Goal: Transaction & Acquisition: Download file/media

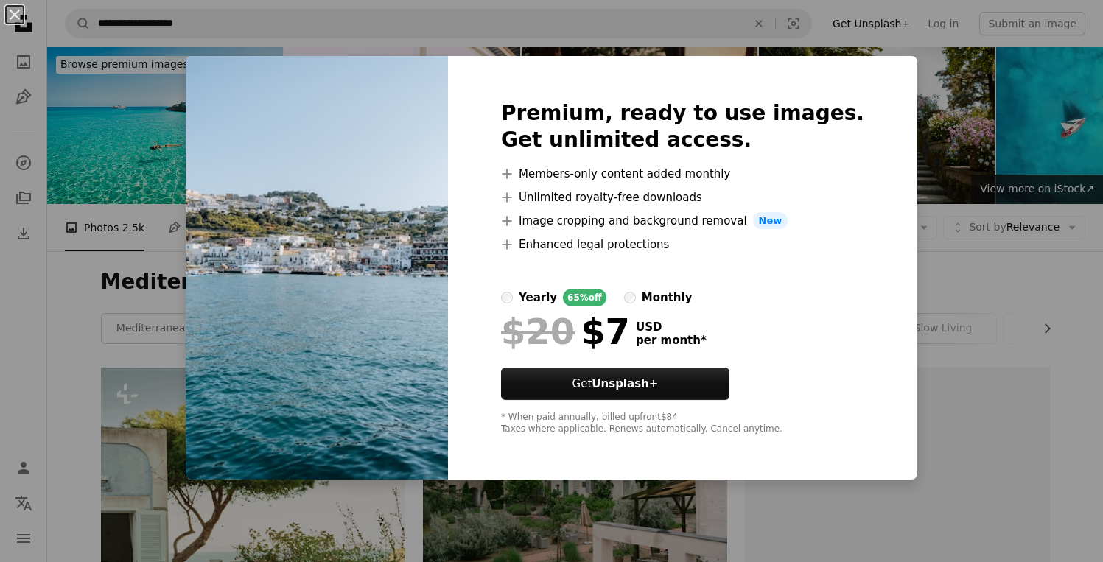
scroll to position [12193, 0]
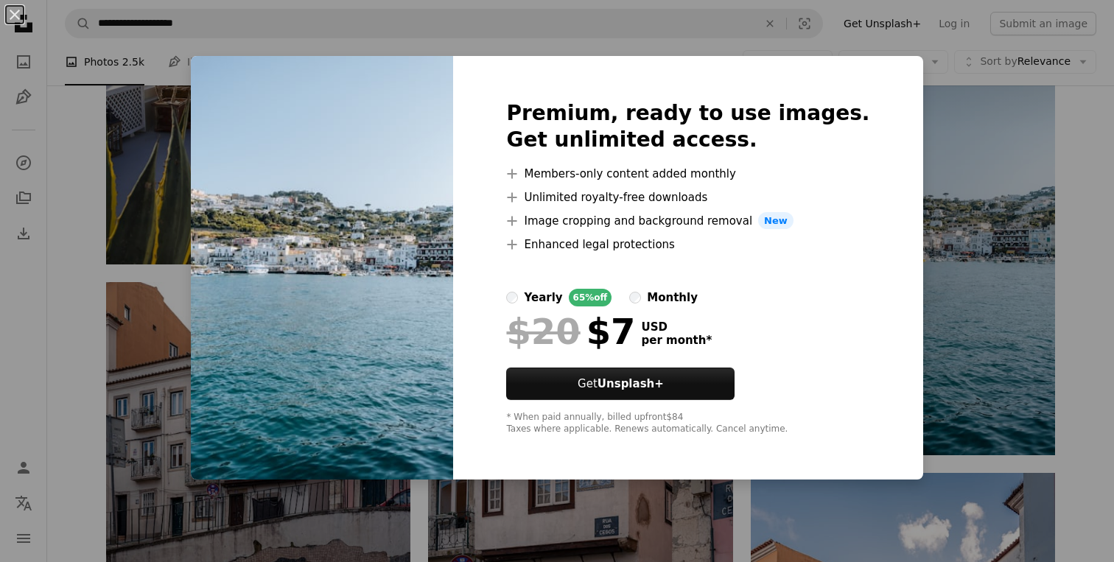
click at [919, 259] on div "An X shape Premium, ready to use images. Get unlimited access. A plus sign Memb…" at bounding box center [557, 281] width 1114 height 562
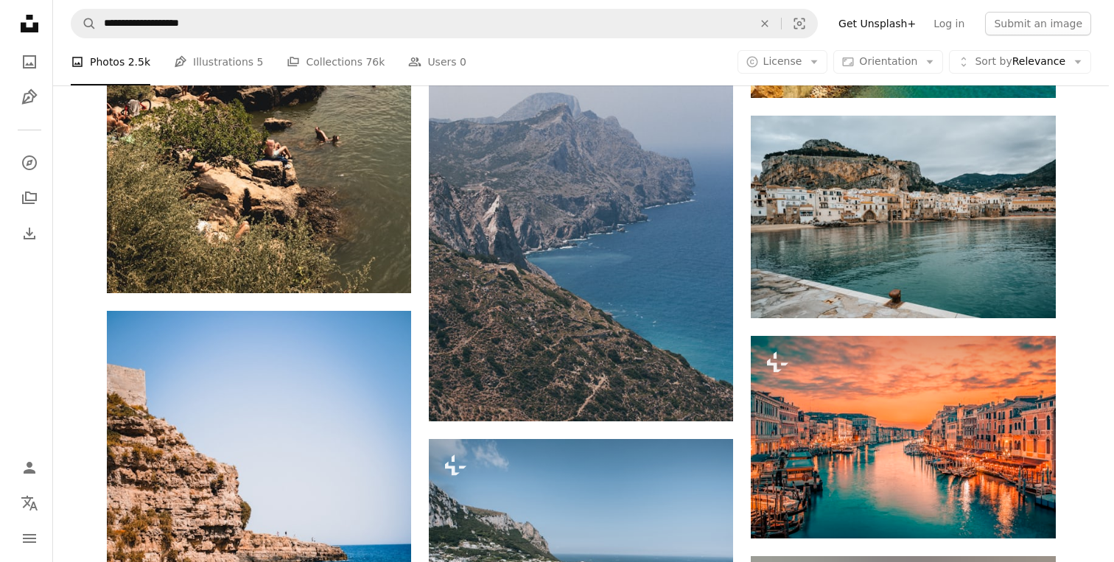
scroll to position [19359, 0]
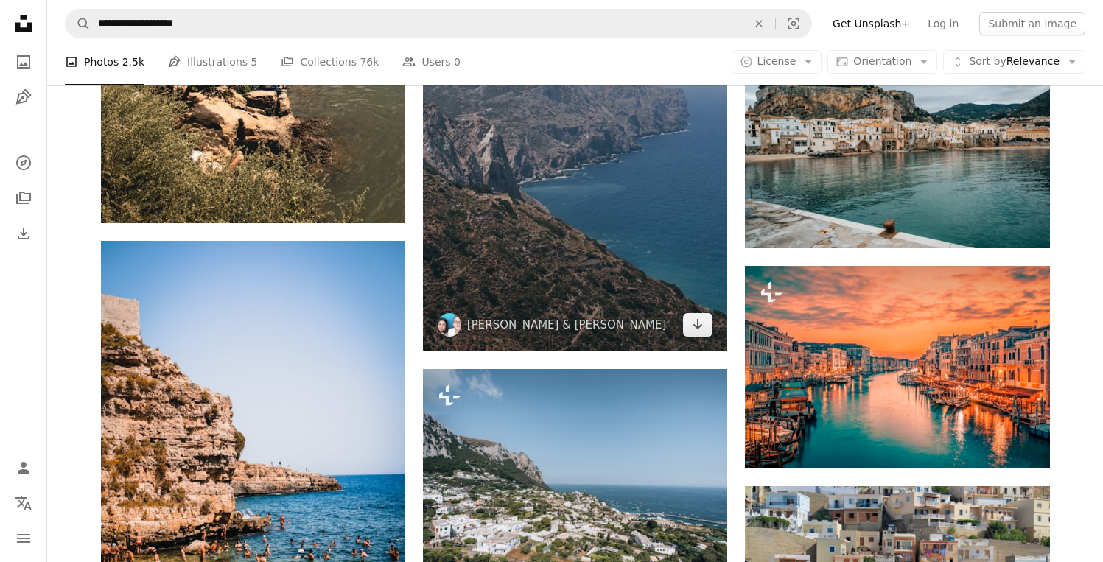
click at [675, 300] on img at bounding box center [575, 123] width 304 height 455
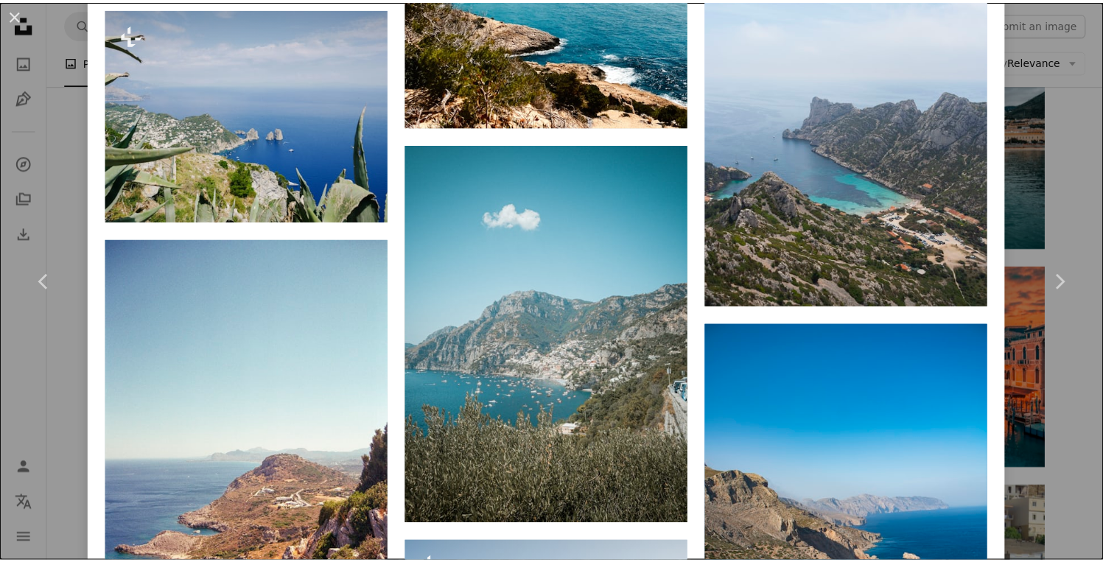
scroll to position [1872, 0]
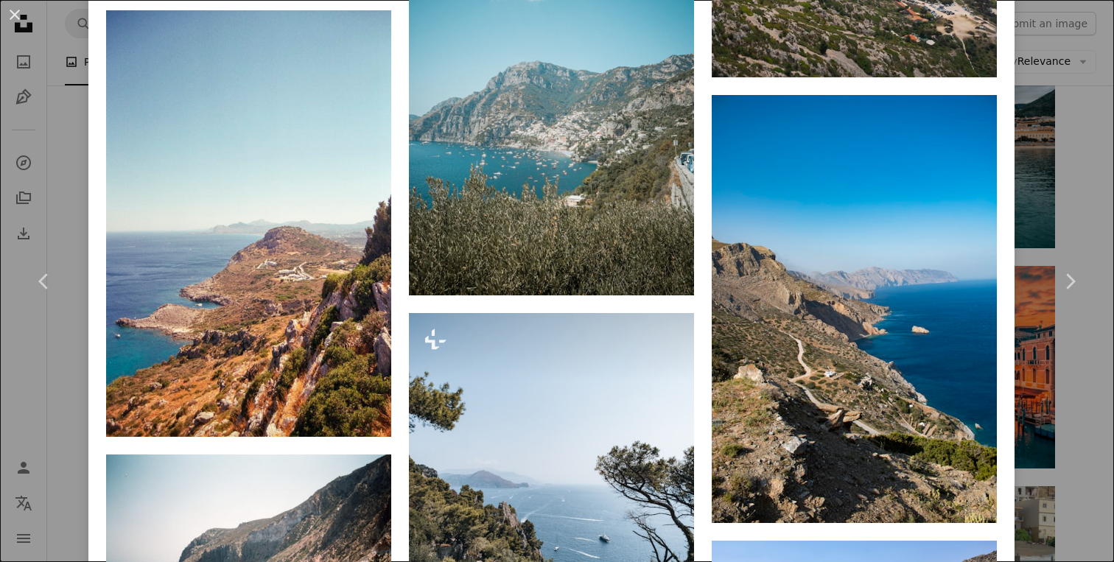
click at [1080, 122] on div "An X shape Chevron left Chevron right [PERSON_NAME] & Carolina Stigson stigson …" at bounding box center [557, 281] width 1114 height 562
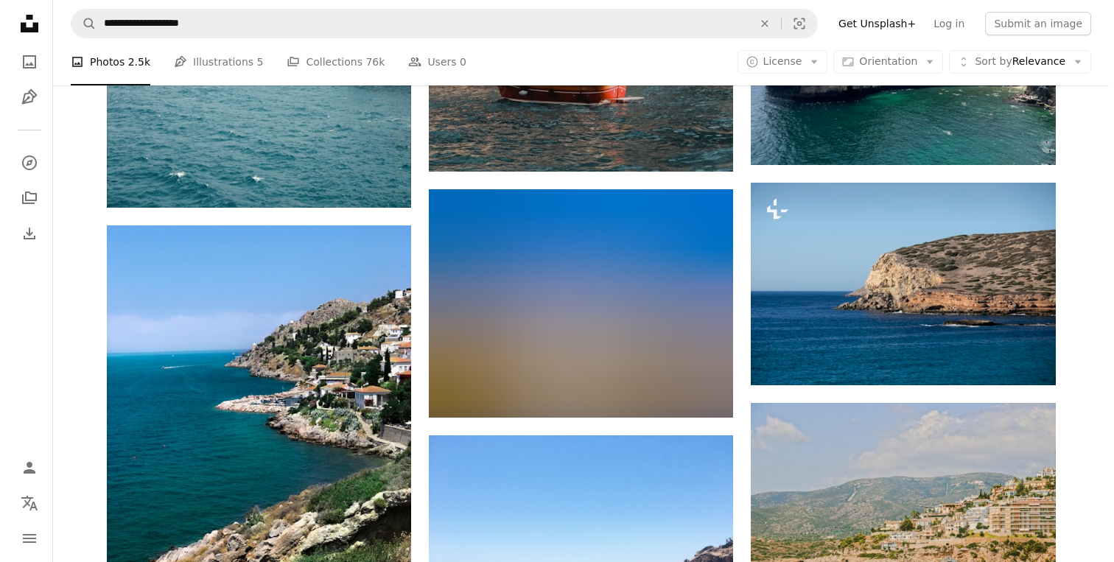
scroll to position [14586, 0]
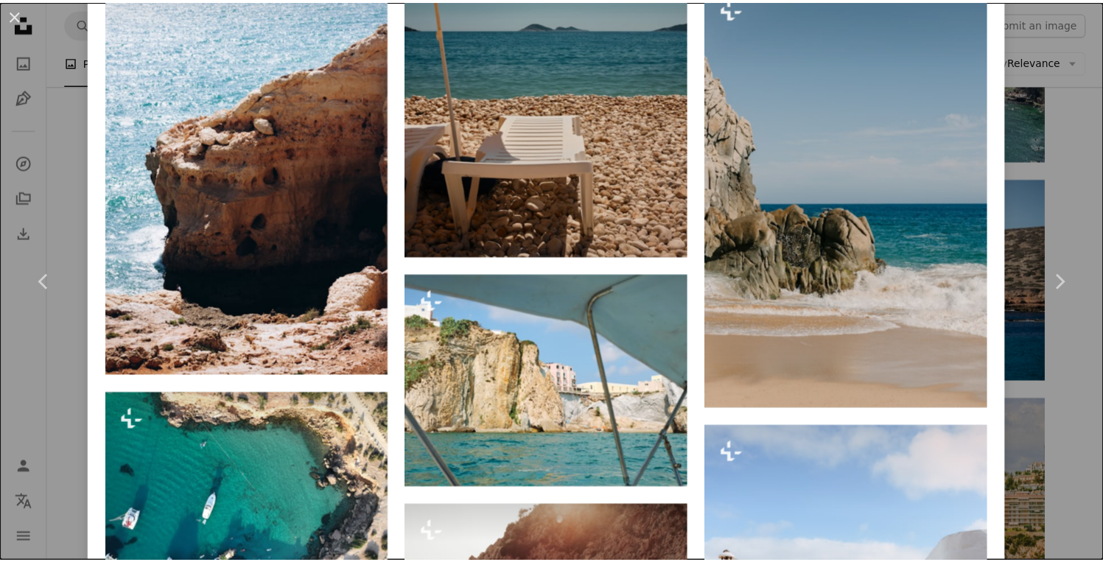
scroll to position [3467, 0]
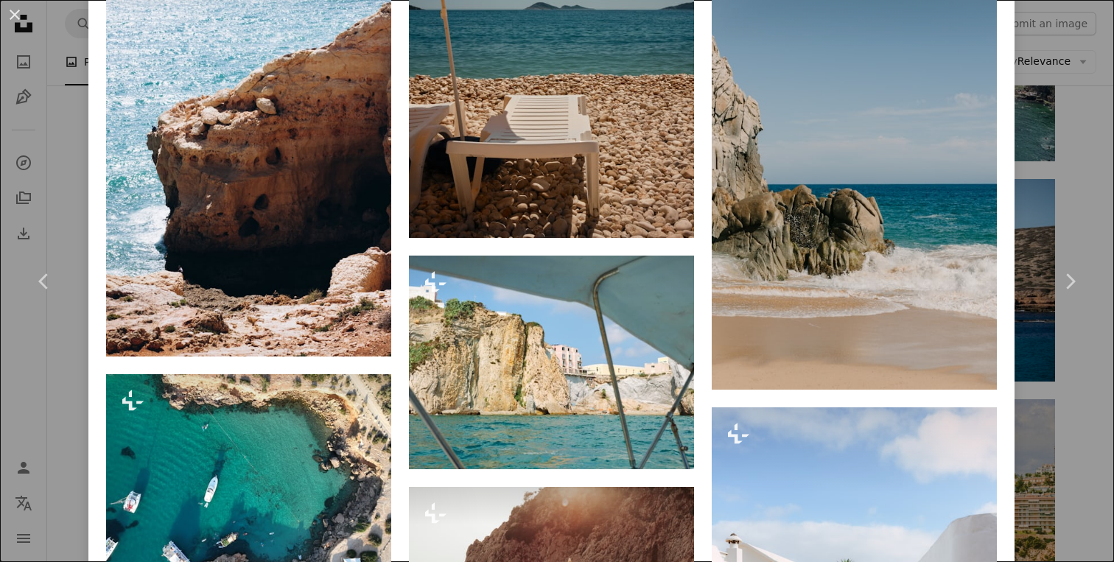
click at [1077, 172] on div "An X shape Chevron left Chevron right [PERSON_NAME] For Unsplash+ A heart A plu…" at bounding box center [557, 281] width 1114 height 562
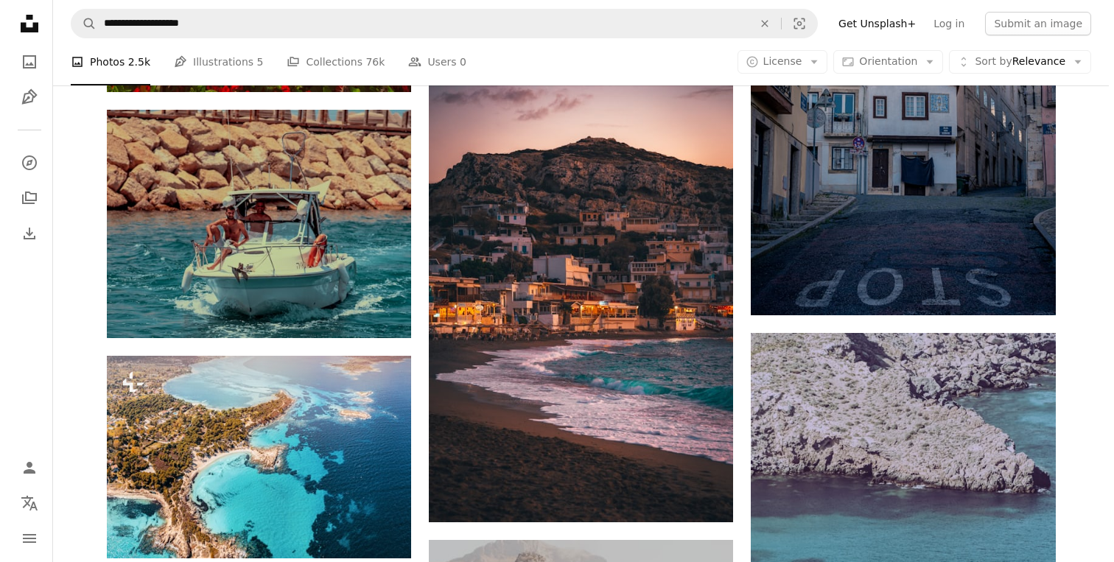
scroll to position [13741, 0]
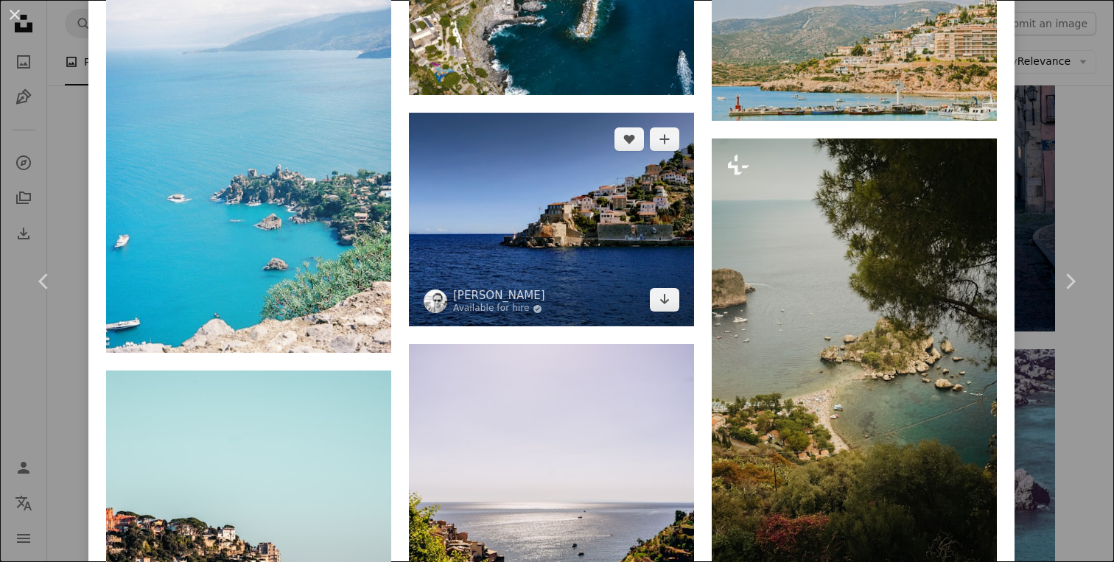
scroll to position [2460, 0]
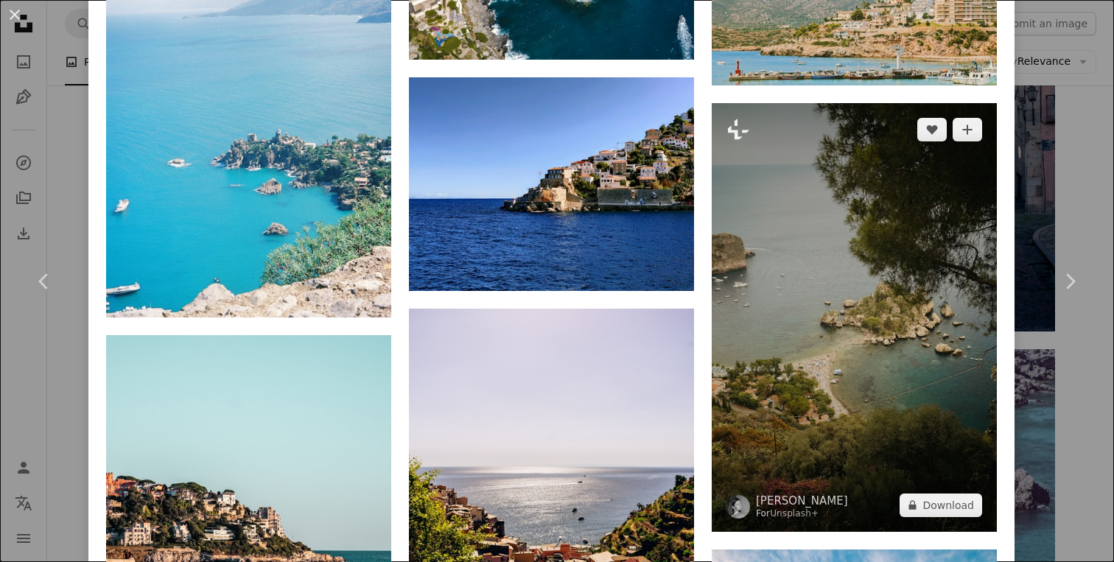
click at [887, 378] on img at bounding box center [854, 317] width 285 height 429
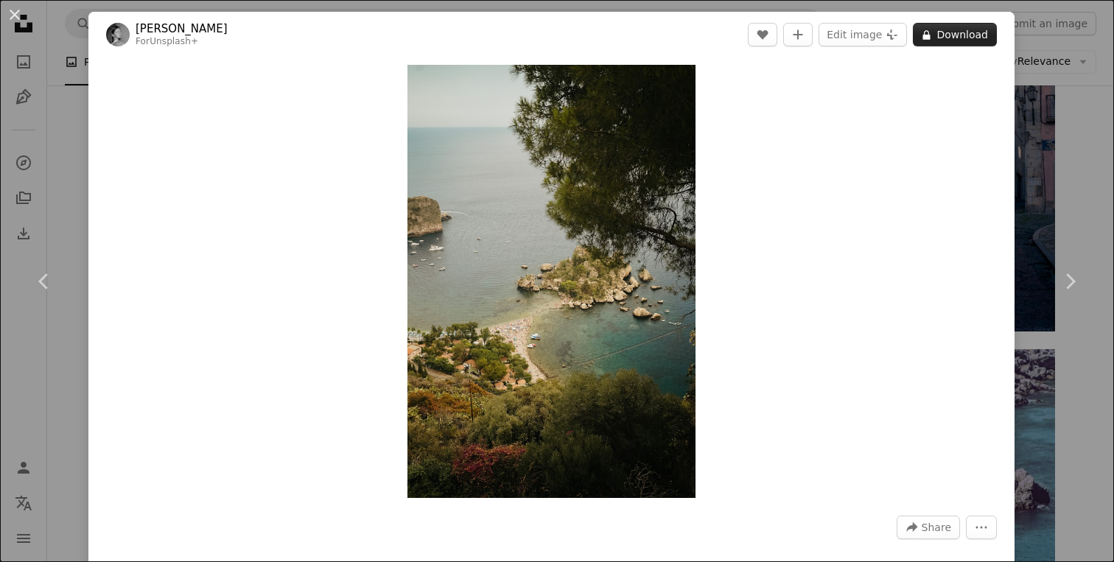
click at [939, 31] on button "A lock Download" at bounding box center [955, 35] width 84 height 24
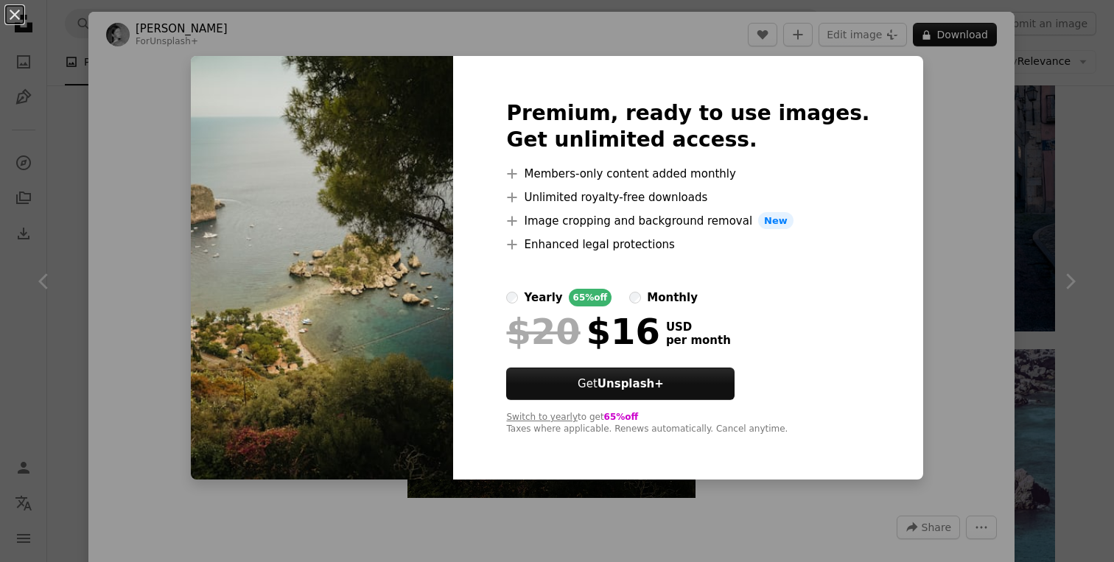
click at [562, 297] on div "yearly" at bounding box center [543, 298] width 38 height 18
click at [888, 186] on div "An X shape Premium, ready to use images. Get unlimited access. A plus sign Memb…" at bounding box center [557, 281] width 1114 height 562
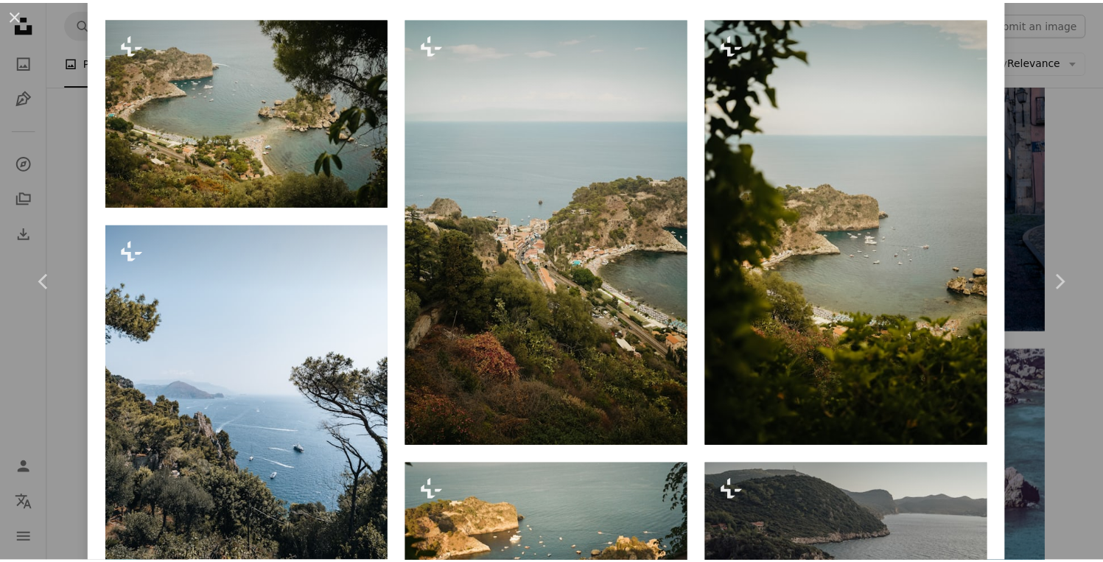
scroll to position [1203, 0]
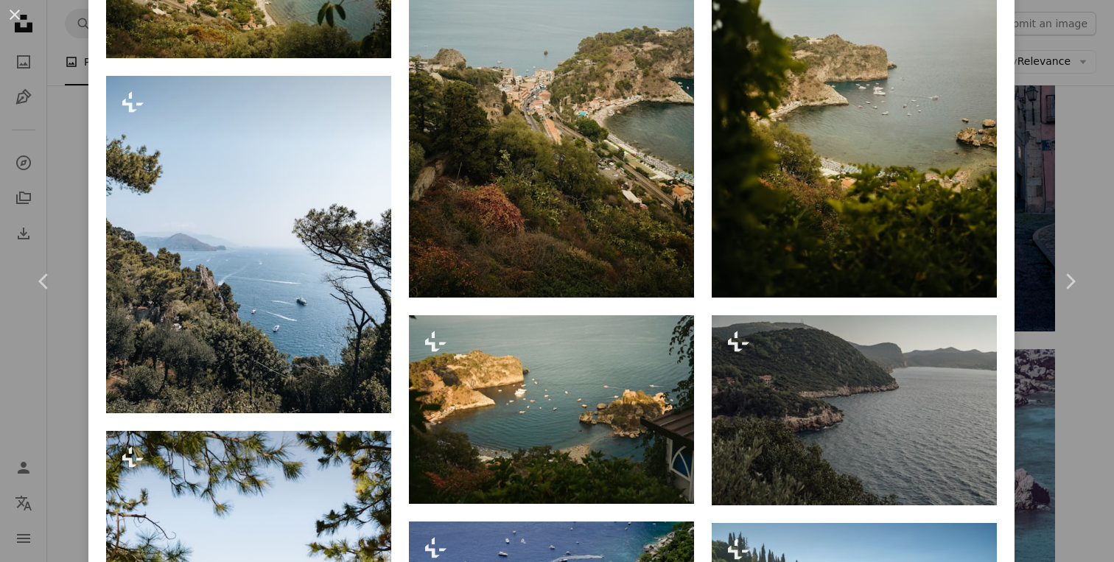
click at [1028, 93] on div "An X shape Chevron left Chevron right [PERSON_NAME] For Unsplash+ A heart A plu…" at bounding box center [557, 281] width 1114 height 562
